Goal: Task Accomplishment & Management: Use online tool/utility

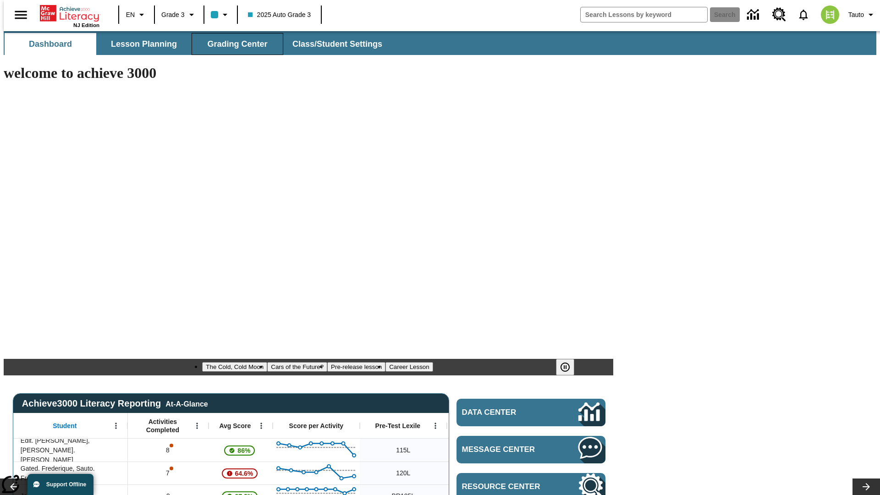
click at [234, 44] on span "Grading Center" at bounding box center [237, 44] width 60 height 11
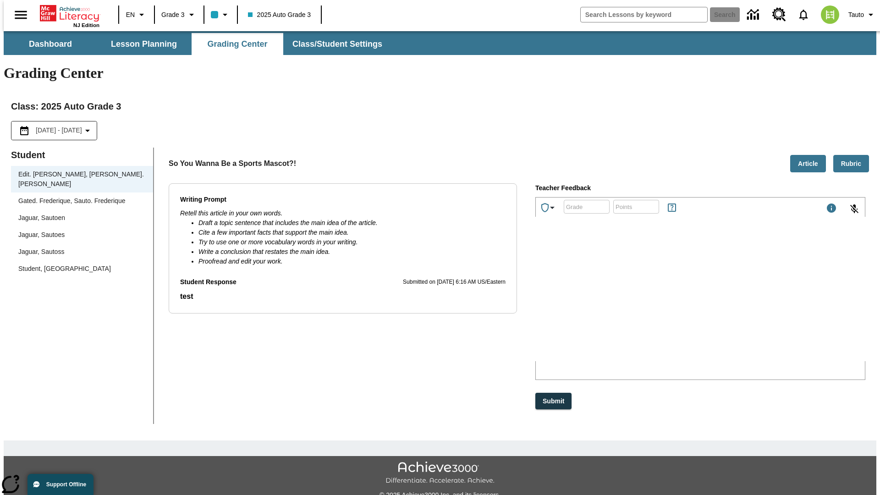
click at [79, 213] on div "Jaguar, Sautoen" at bounding box center [81, 218] width 127 height 10
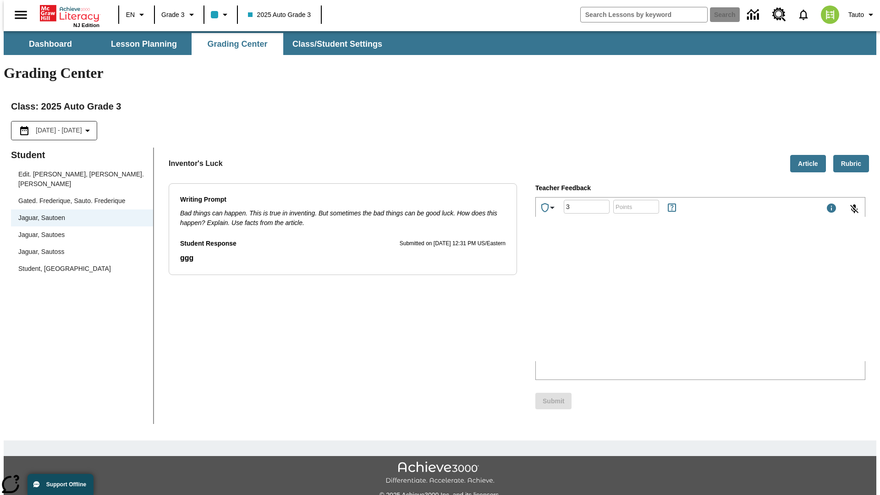
type input "3"
type input "10"
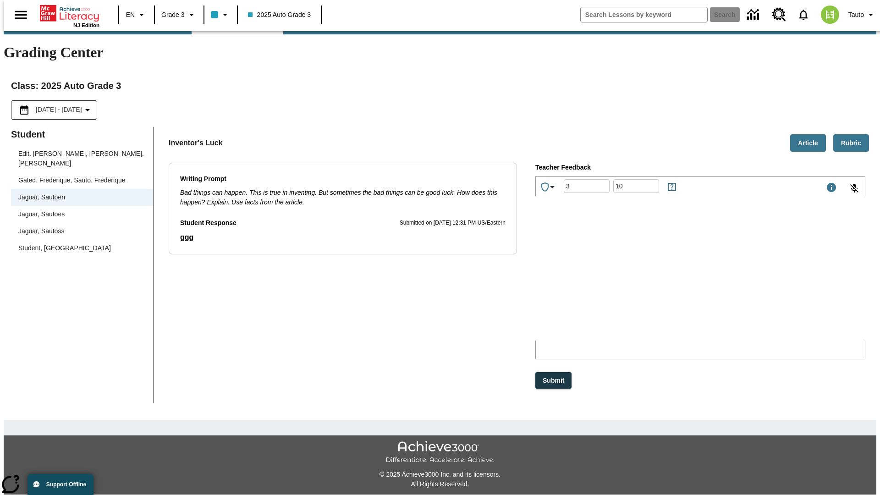
click at [670, 281] on p "Type your response here." at bounding box center [604, 280] width 130 height 8
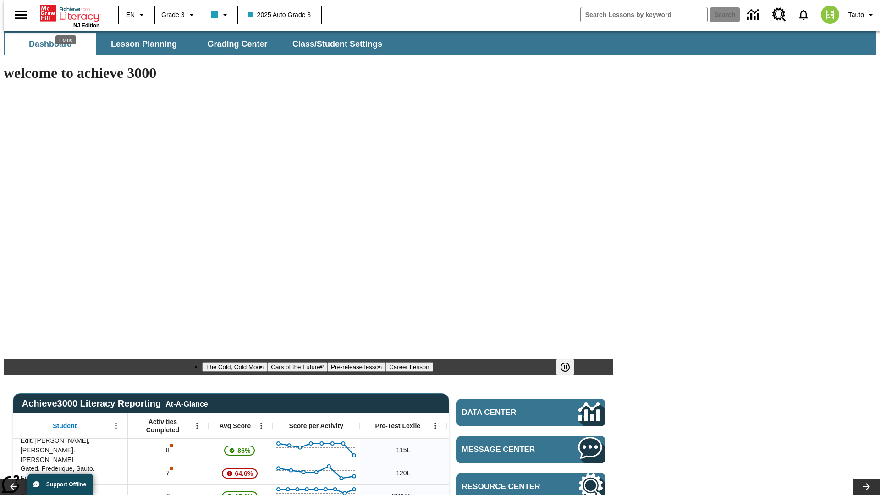
click at [234, 44] on span "Grading Center" at bounding box center [237, 44] width 60 height 11
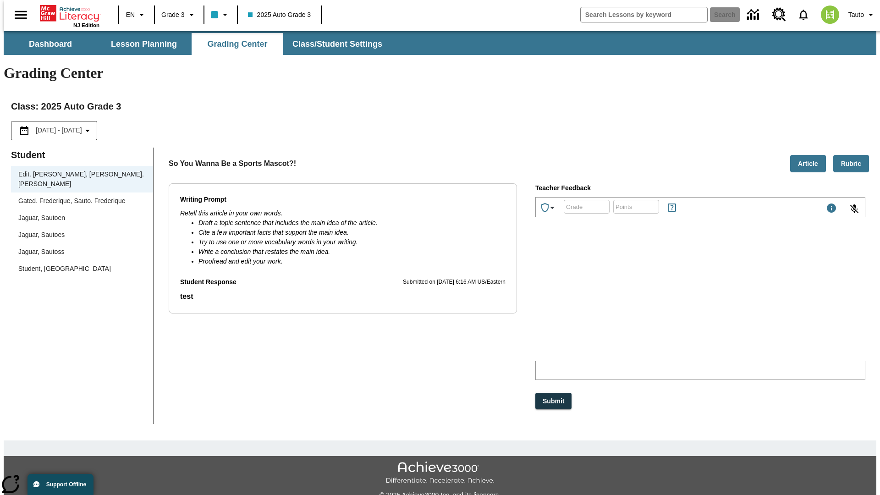
click at [79, 213] on div "Jaguar, Sautoen" at bounding box center [81, 218] width 127 height 10
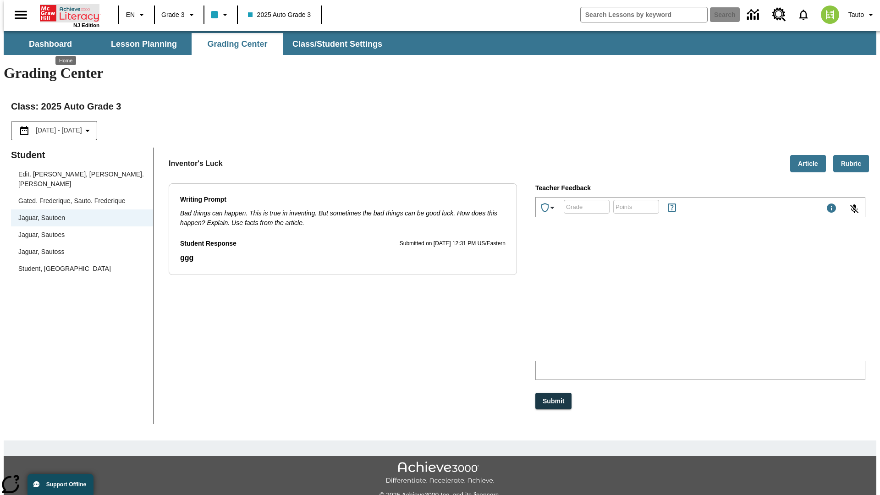
scroll to position [21, 0]
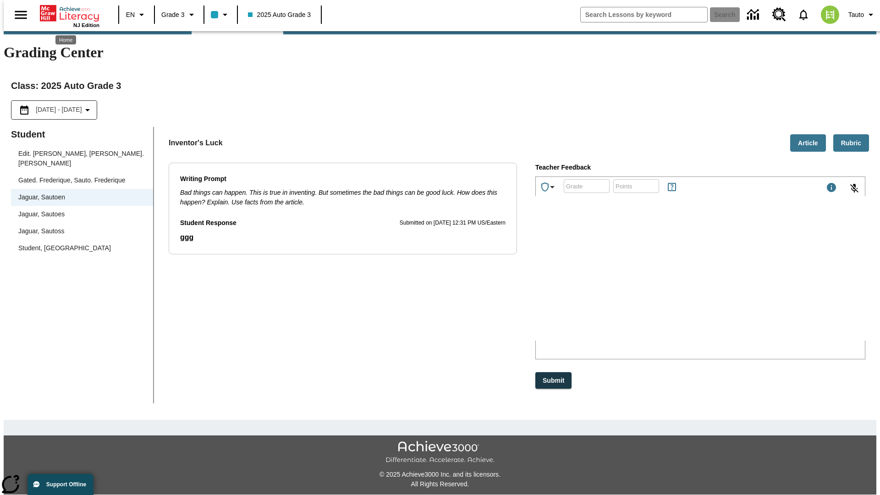
click at [670, 281] on p "vhXjU" at bounding box center [604, 280] width 130 height 8
click at [670, 281] on p "OismeE" at bounding box center [604, 280] width 130 height 8
